Goal: Obtain resource: Download file/media

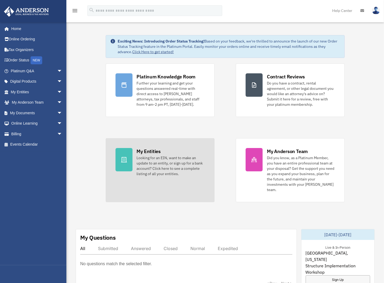
click at [129, 159] on div at bounding box center [124, 159] width 17 height 23
click at [152, 160] on div "Looking for an EIN, want to make an update to an entity, or sign up for a bank …" at bounding box center [171, 165] width 68 height 21
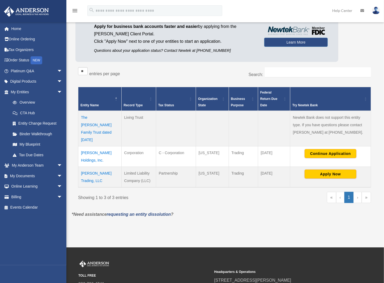
scroll to position [53, 0]
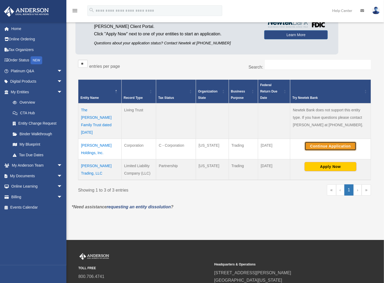
click at [332, 142] on button "Continue Application" at bounding box center [331, 146] width 52 height 9
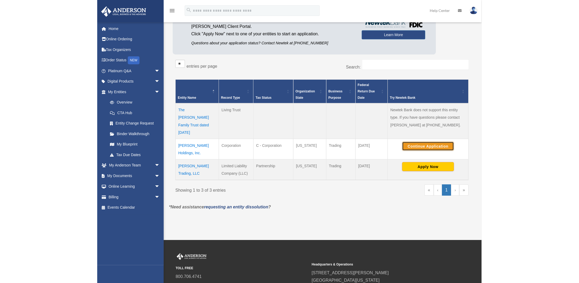
scroll to position [61, 0]
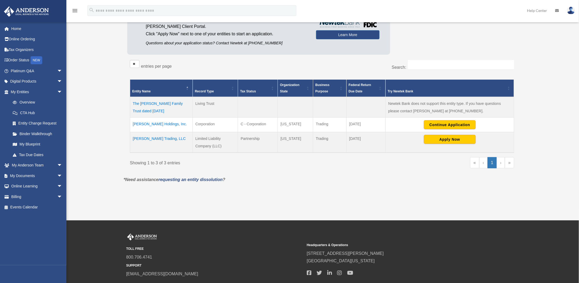
click at [144, 124] on td "[PERSON_NAME] Holdings, Inc." at bounding box center [161, 125] width 63 height 15
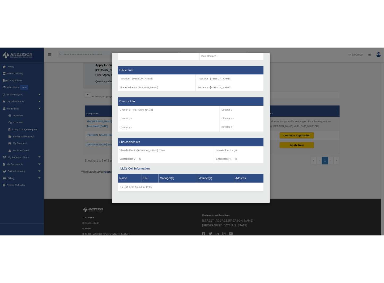
scroll to position [327, 0]
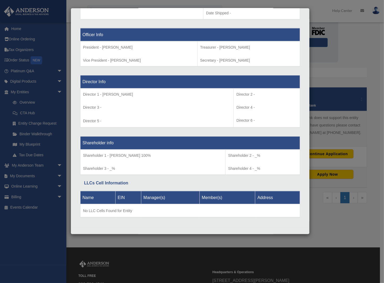
click at [285, 5] on div "Details × Articles Sent Organizational Date" at bounding box center [192, 141] width 384 height 283
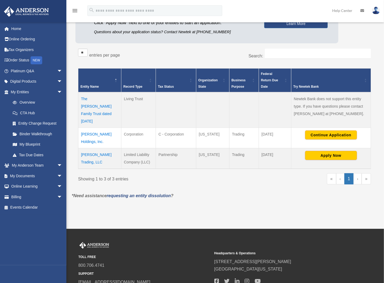
scroll to position [72, 0]
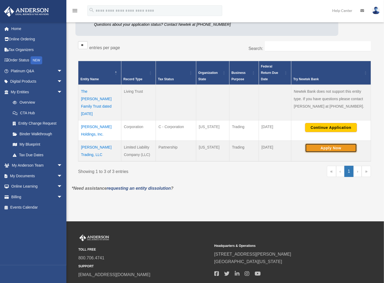
click at [326, 144] on button "Apply Now" at bounding box center [331, 148] width 52 height 9
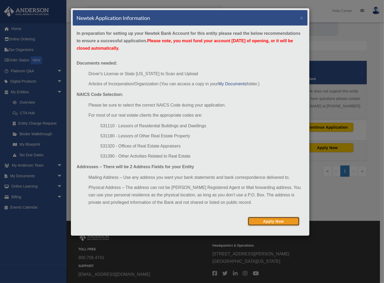
click at [274, 218] on button "Apply Now" at bounding box center [274, 221] width 52 height 9
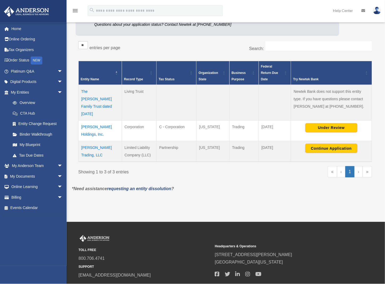
scroll to position [72, 0]
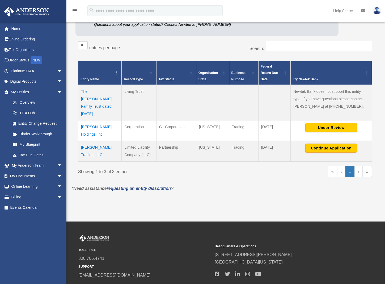
click at [92, 141] on td "[PERSON_NAME] Trading, LLC" at bounding box center [99, 151] width 43 height 21
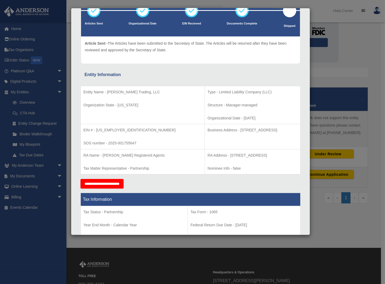
scroll to position [53, 0]
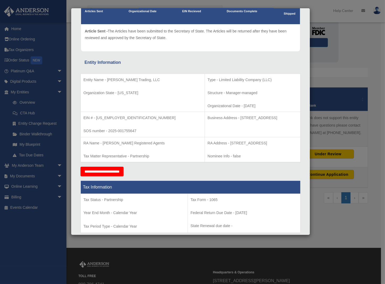
click at [359, 37] on div "Details × Articles Sent Organizational Date" at bounding box center [192, 142] width 385 height 284
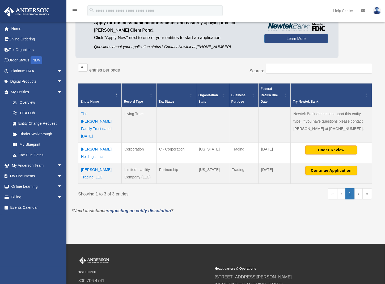
scroll to position [72, 0]
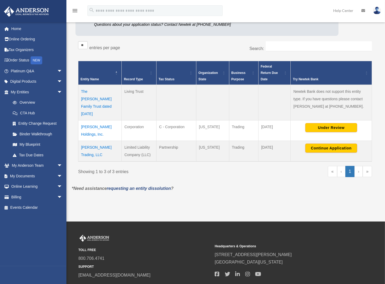
click at [103, 141] on td "[PERSON_NAME] Trading, LLC" at bounding box center [99, 151] width 43 height 21
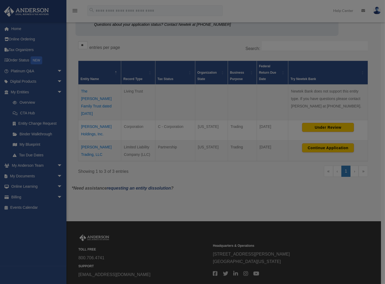
scroll to position [0, 0]
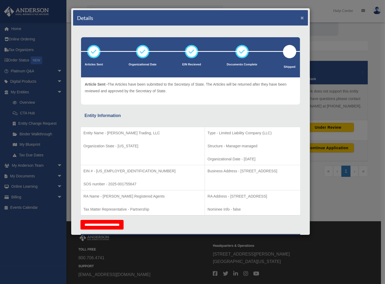
click at [301, 16] on button "×" at bounding box center [302, 18] width 3 height 6
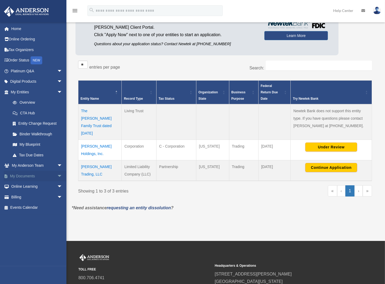
scroll to position [45, 0]
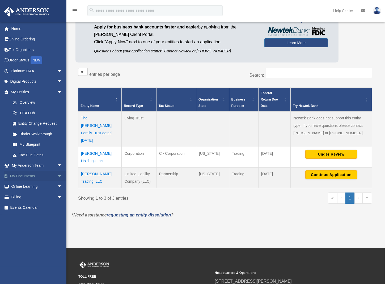
click at [26, 177] on link "My Documents arrow_drop_down" at bounding box center [37, 176] width 67 height 11
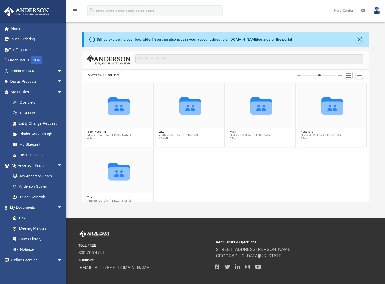
scroll to position [117, 283]
click at [160, 131] on button "Law" at bounding box center [180, 131] width 44 height 3
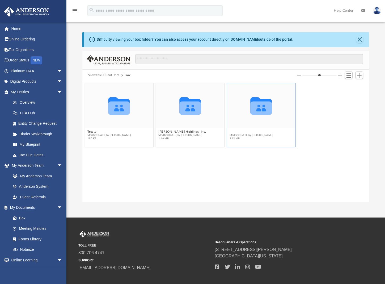
click at [240, 131] on button "[PERSON_NAME] Trading, LLC" at bounding box center [253, 131] width 46 height 3
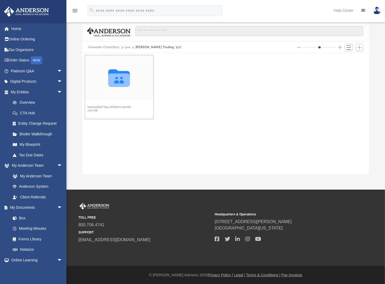
scroll to position [28, 0]
click at [100, 102] on button "Initial Docs" at bounding box center [109, 103] width 44 height 3
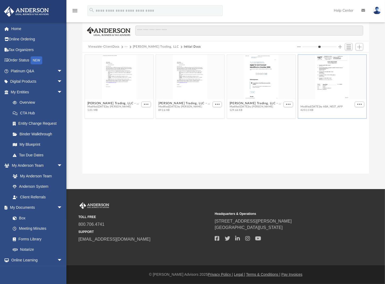
click at [325, 103] on button "Vold Trading, LLC - Filed Articles.pdf" at bounding box center [327, 103] width 53 height 3
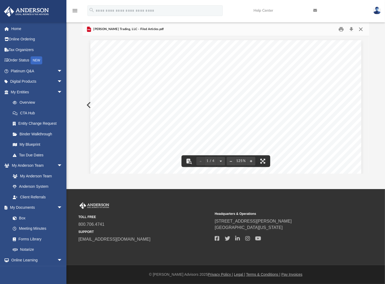
click at [361, 29] on button "Close" at bounding box center [361, 29] width 10 height 8
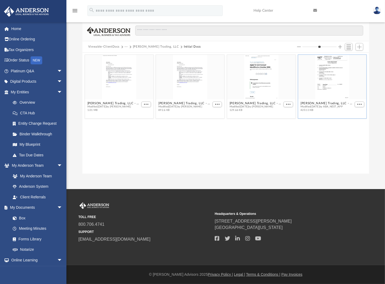
click at [355, 69] on div "grid" at bounding box center [332, 77] width 68 height 44
click at [343, 102] on button "Vold Trading, LLC - Filed Articles.pdf" at bounding box center [327, 103] width 53 height 3
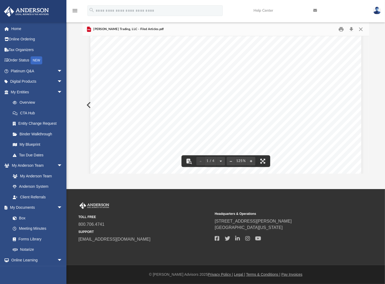
scroll to position [27, 0]
click at [352, 31] on button "Download" at bounding box center [352, 29] width 10 height 8
click at [351, 28] on button "Download" at bounding box center [352, 29] width 10 height 8
click at [361, 29] on button "Close" at bounding box center [361, 29] width 10 height 8
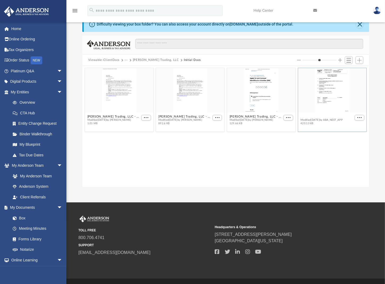
scroll to position [0, 0]
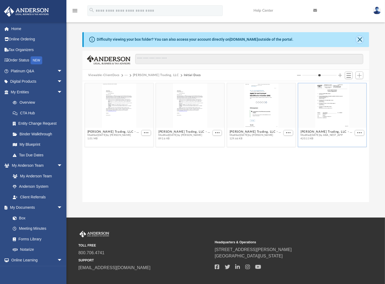
click at [361, 38] on button "Close" at bounding box center [359, 39] width 7 height 7
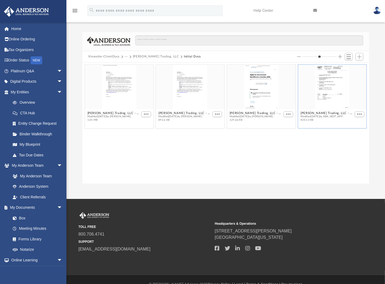
scroll to position [10, 0]
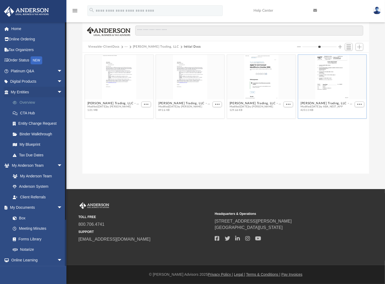
click at [25, 100] on link "Overview" at bounding box center [38, 102] width 63 height 11
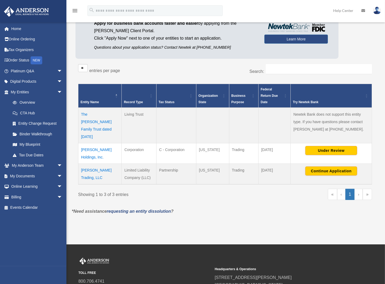
scroll to position [53, 0]
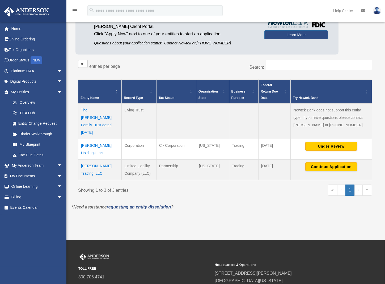
click at [106, 159] on td "[PERSON_NAME] Trading, LLC" at bounding box center [99, 169] width 43 height 21
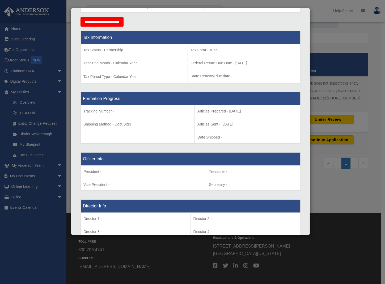
scroll to position [239, 0]
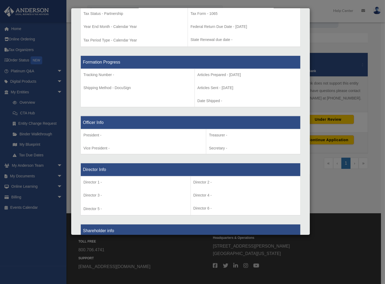
click at [111, 136] on p "President -" at bounding box center [143, 135] width 120 height 7
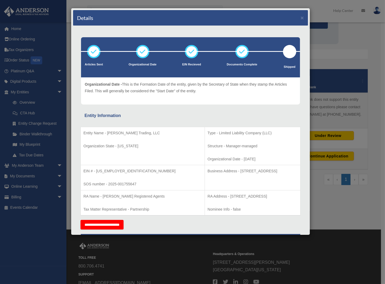
scroll to position [53, 0]
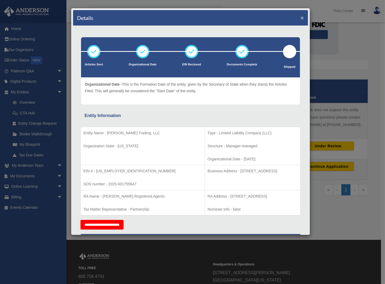
click at [301, 16] on button "×" at bounding box center [302, 18] width 3 height 6
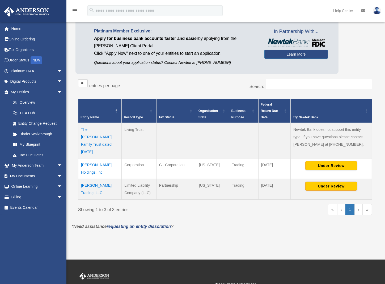
scroll to position [26, 0]
